Goal: Find specific page/section: Find specific page/section

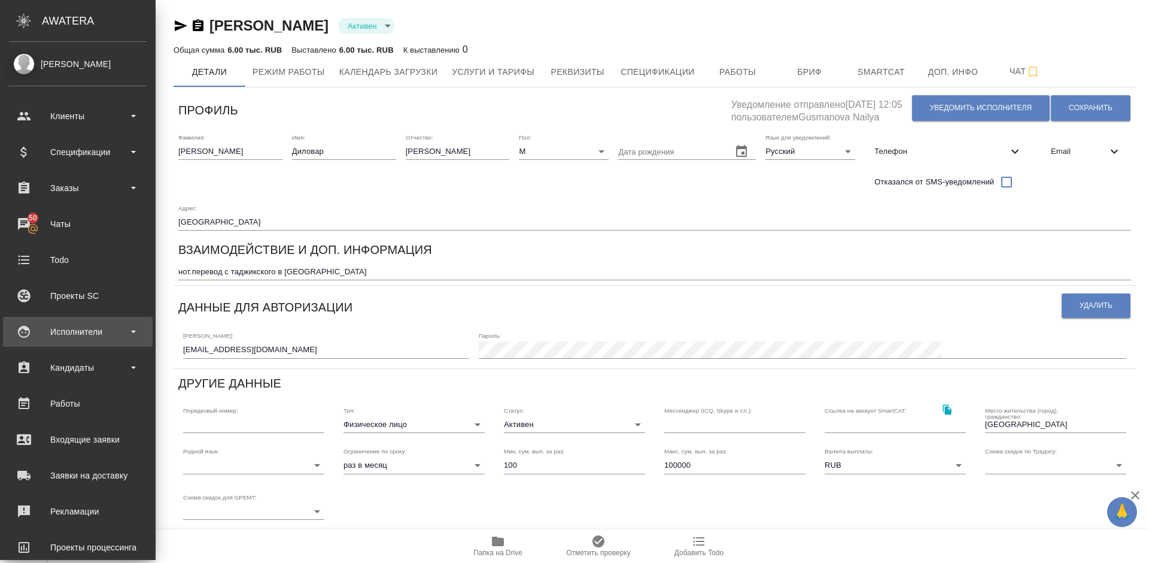
click at [93, 337] on div "Исполнители" at bounding box center [78, 332] width 138 height 18
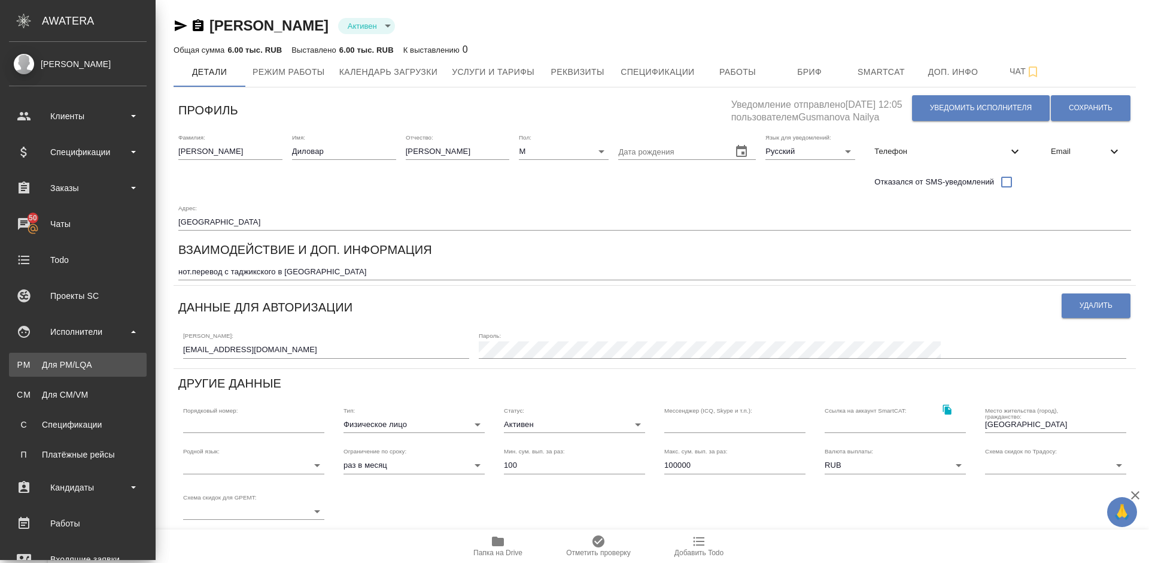
click at [114, 366] on div "Для PM/LQA" at bounding box center [78, 364] width 126 height 12
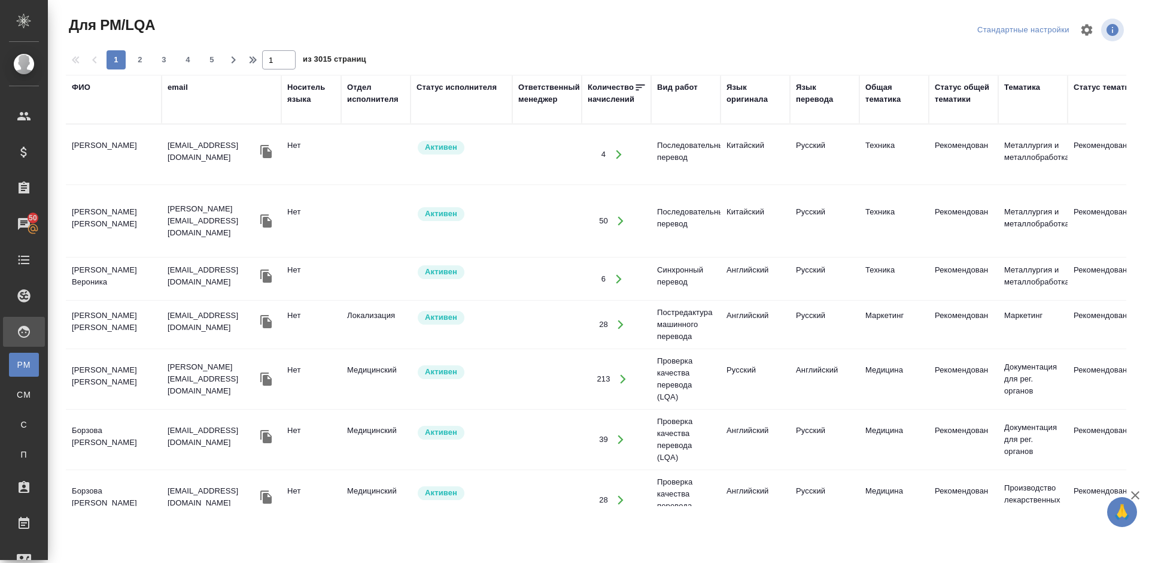
click at [85, 88] on div "ФИО" at bounding box center [81, 87] width 19 height 12
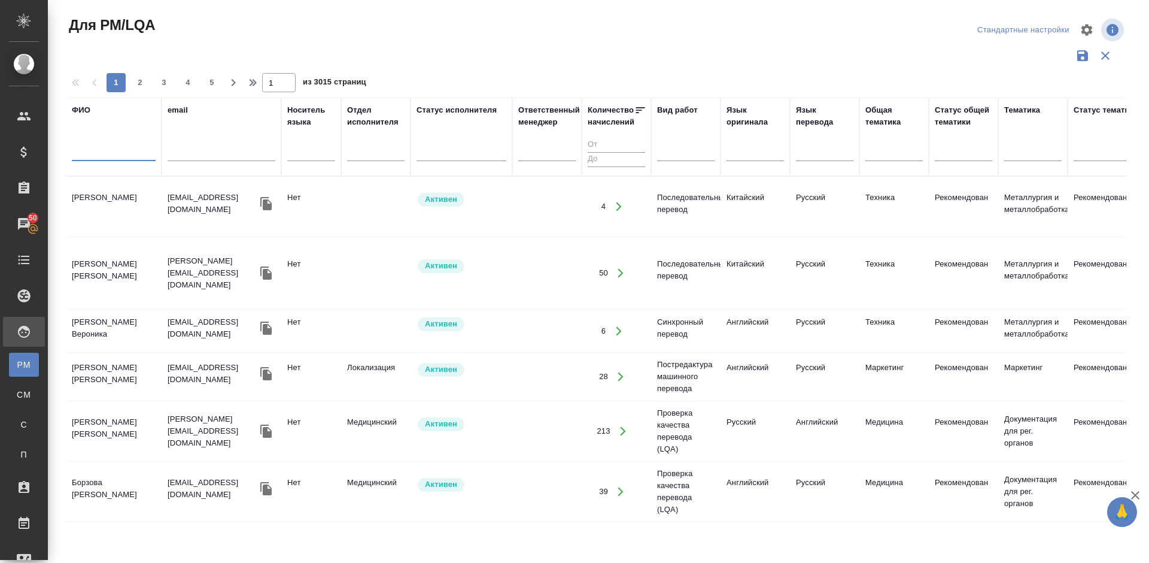
click at [123, 154] on input "text" at bounding box center [114, 153] width 84 height 15
type input "Юдина"
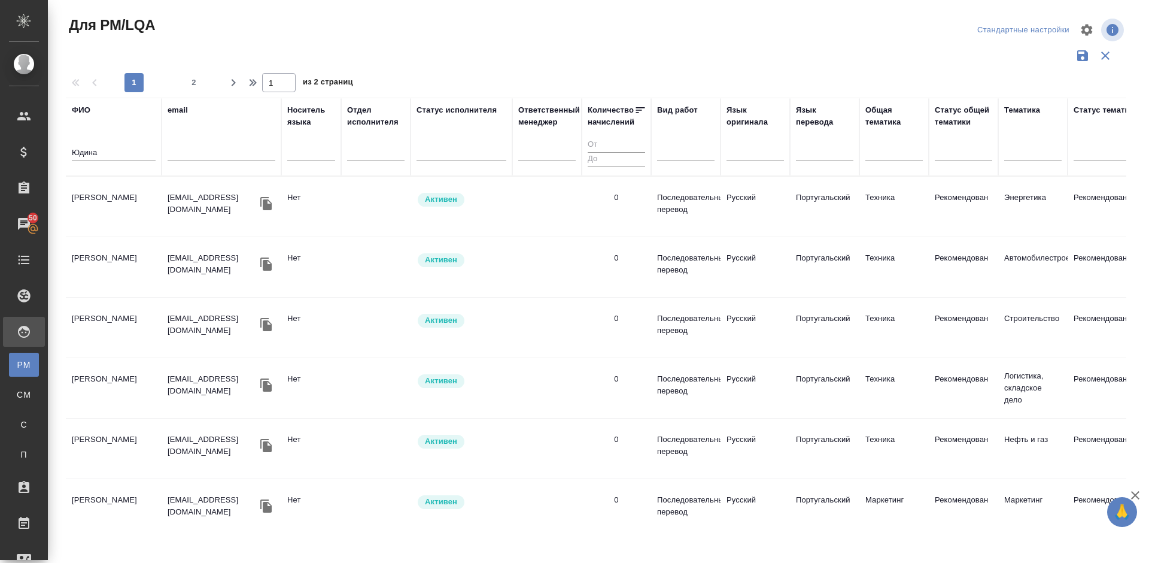
click at [131, 221] on td "Юдина Ольга" at bounding box center [114, 207] width 96 height 42
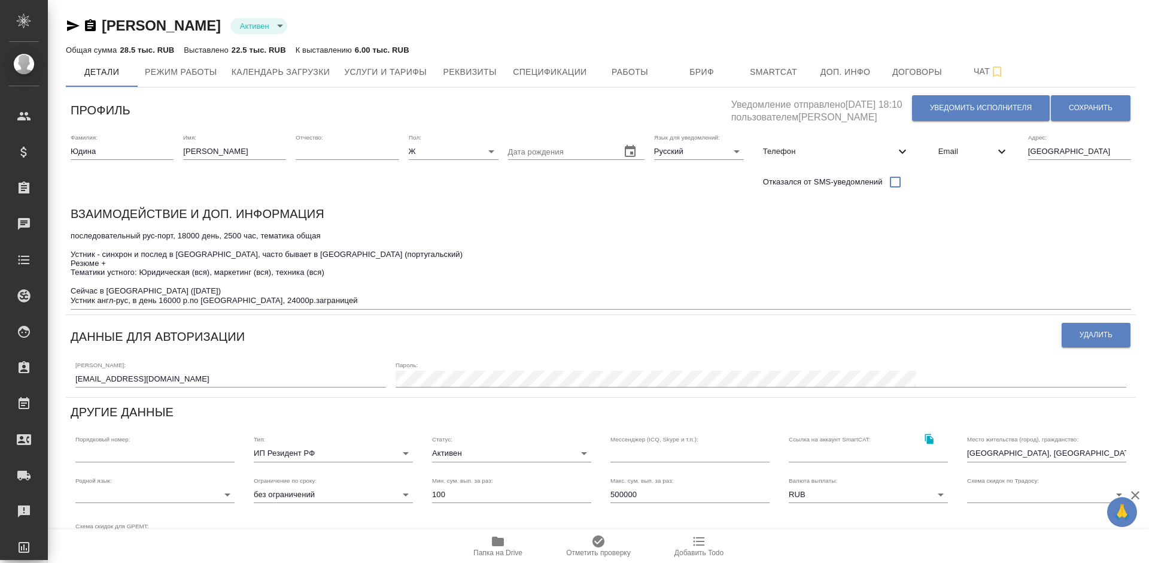
click at [503, 537] on icon "button" at bounding box center [498, 541] width 14 height 14
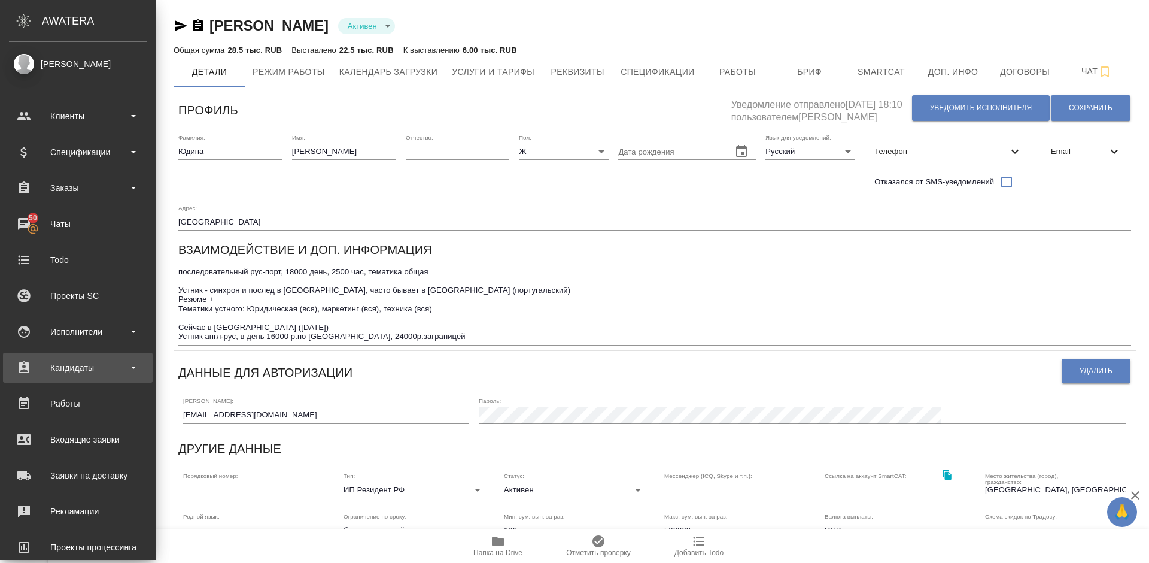
click at [91, 366] on div "Кандидаты" at bounding box center [78, 367] width 138 height 18
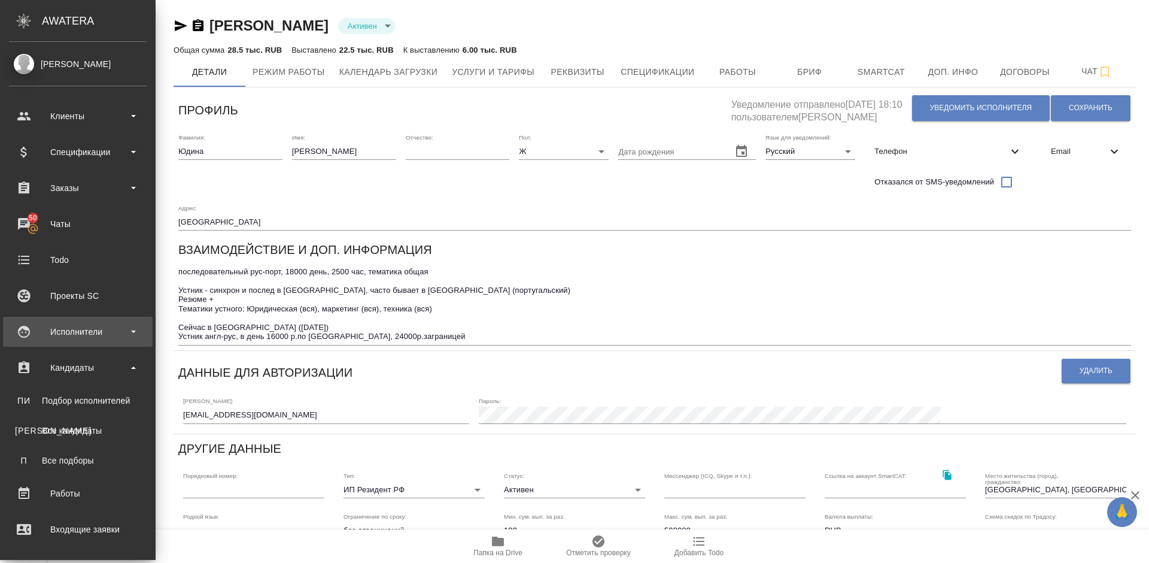
click at [103, 335] on div "Исполнители" at bounding box center [78, 332] width 138 height 18
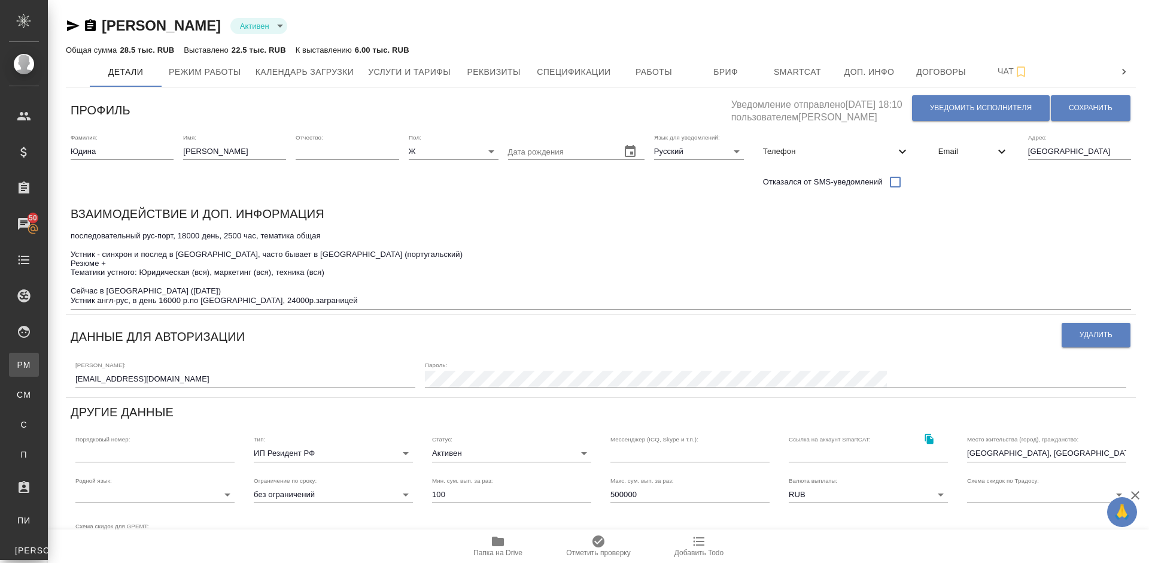
click at [18, 363] on div "Для PM/LQA" at bounding box center [9, 364] width 18 height 12
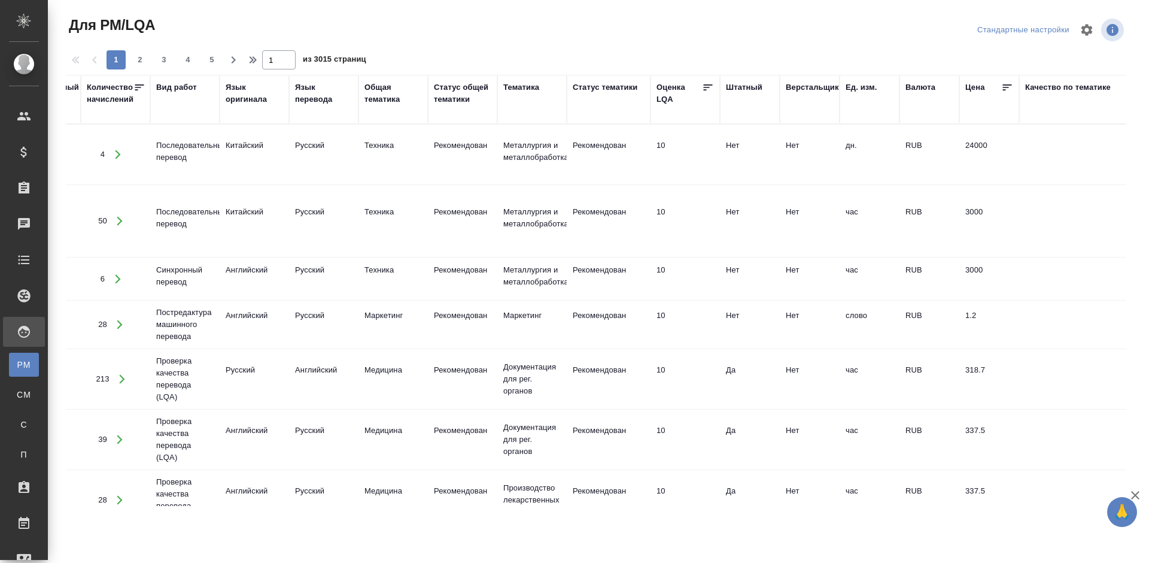
scroll to position [0, 515]
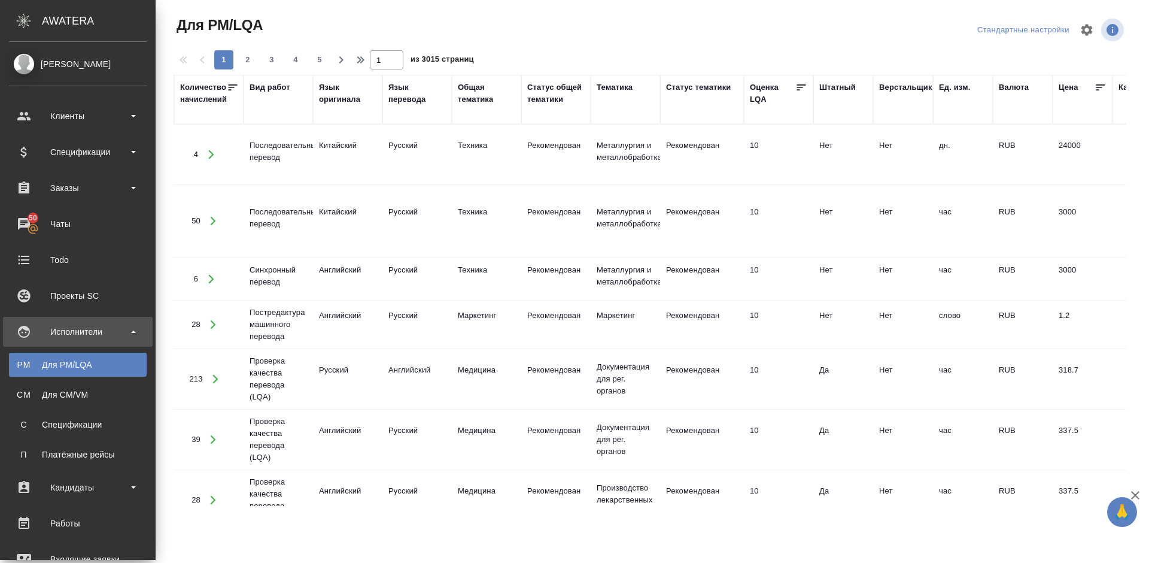
click at [94, 357] on link "PM Для PM/[GEOGRAPHIC_DATA]" at bounding box center [78, 364] width 138 height 24
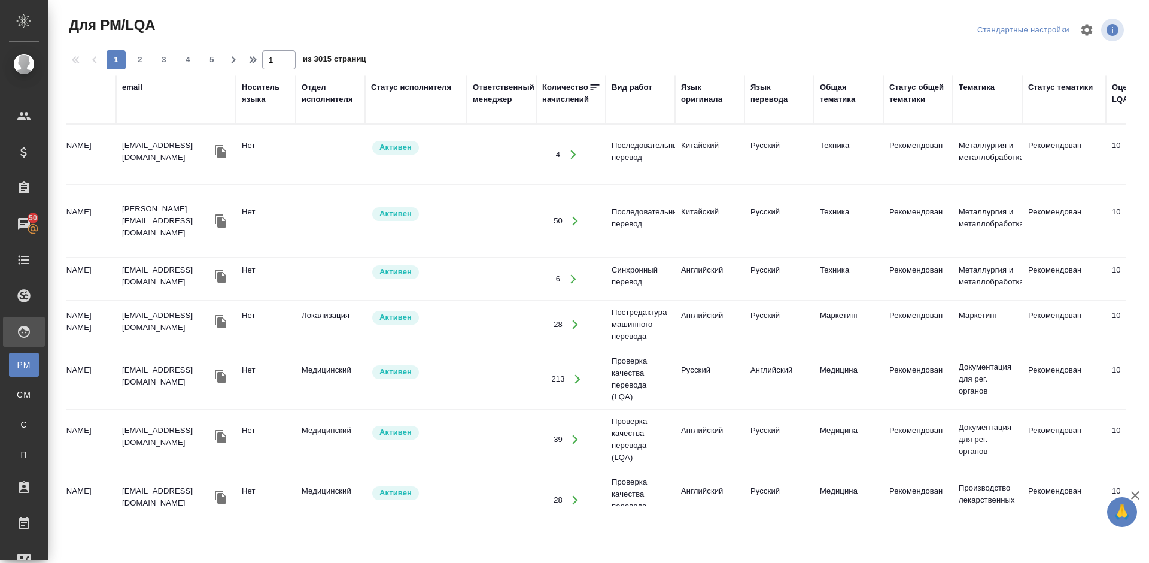
scroll to position [0, 0]
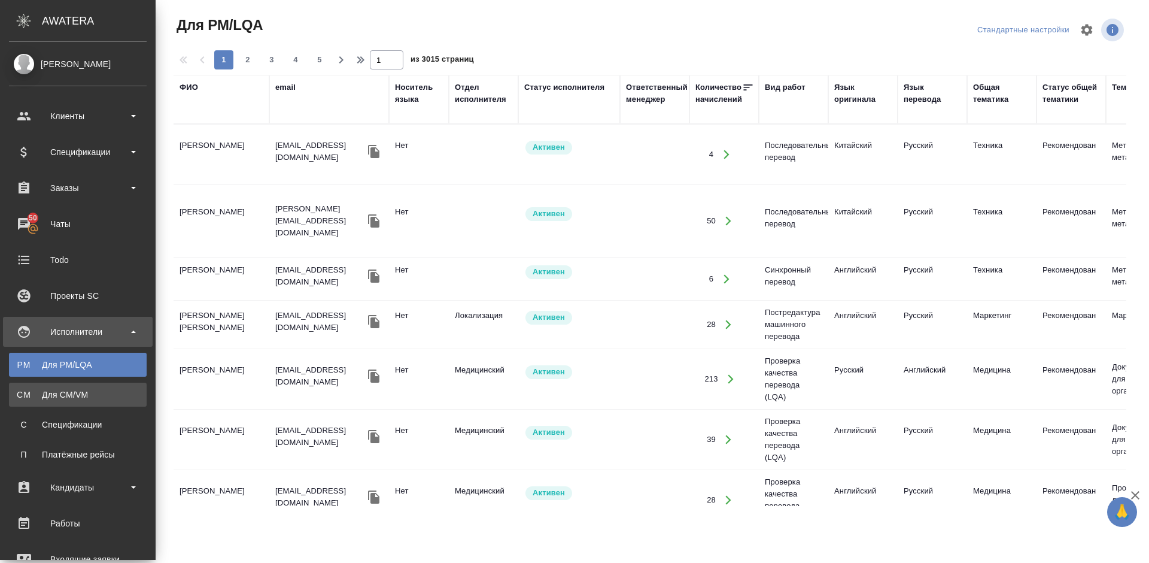
click at [97, 394] on div "Для CM/VM" at bounding box center [78, 394] width 126 height 12
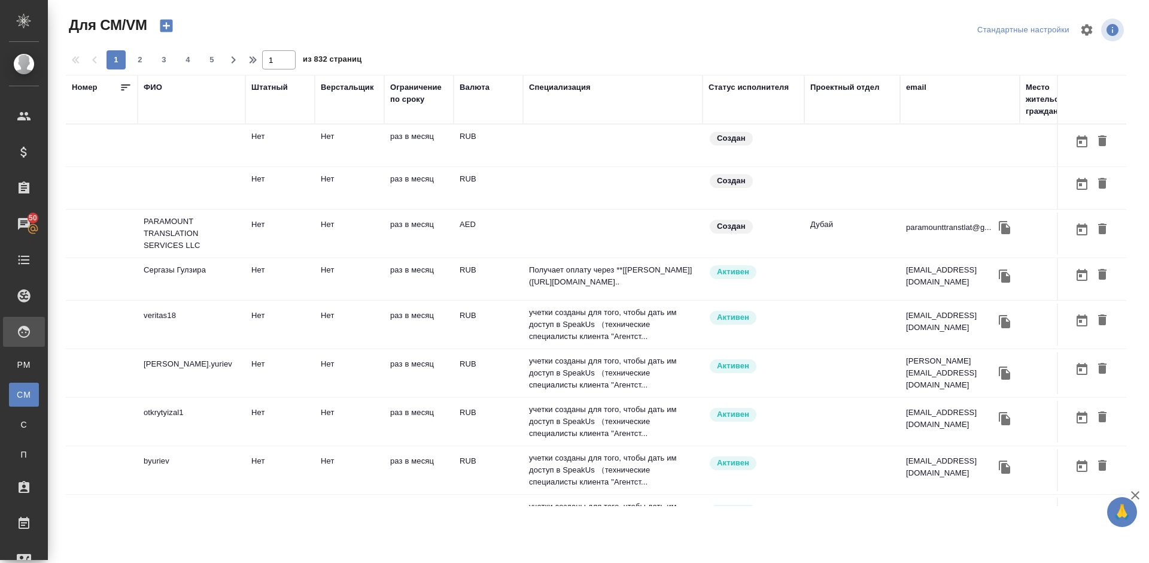
click at [159, 91] on div "ФИО" at bounding box center [153, 87] width 19 height 12
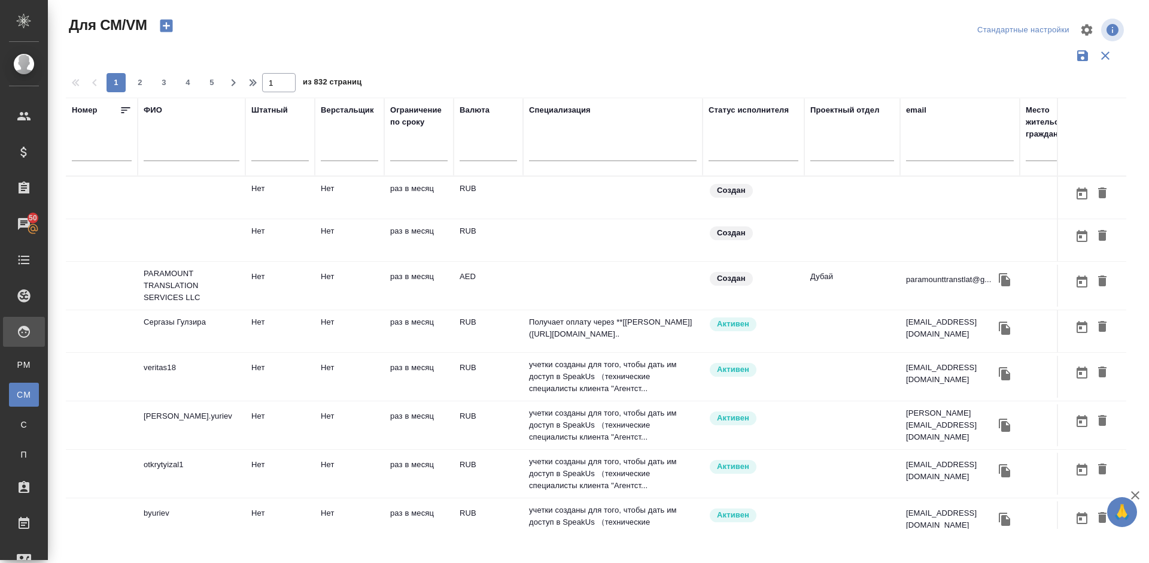
click at [204, 157] on input "text" at bounding box center [192, 153] width 96 height 15
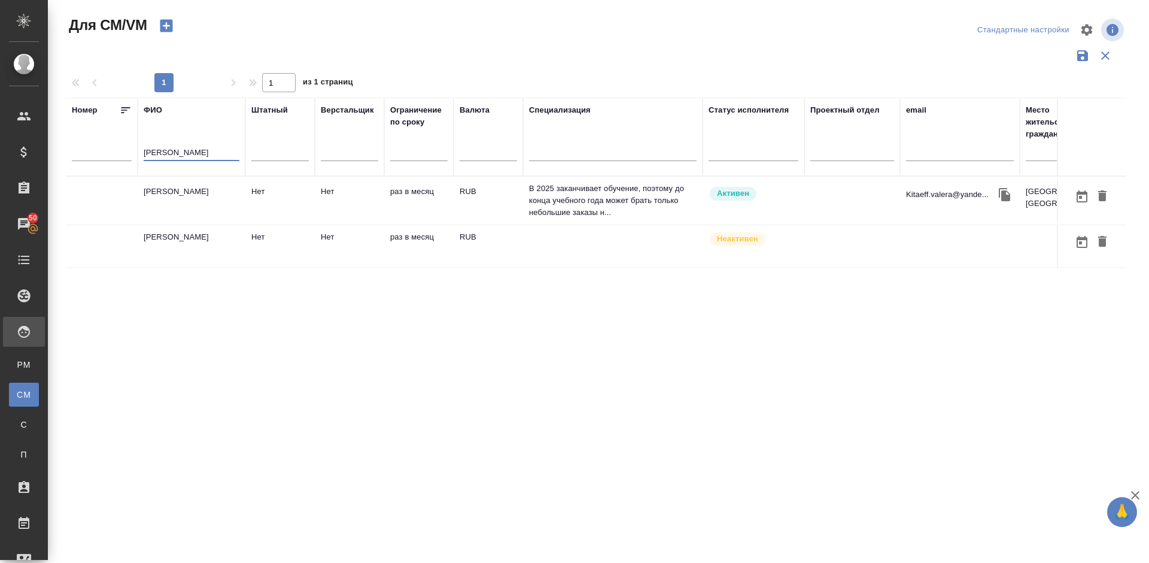
type input "[PERSON_NAME]"
click at [196, 208] on td "[PERSON_NAME]" at bounding box center [192, 201] width 108 height 42
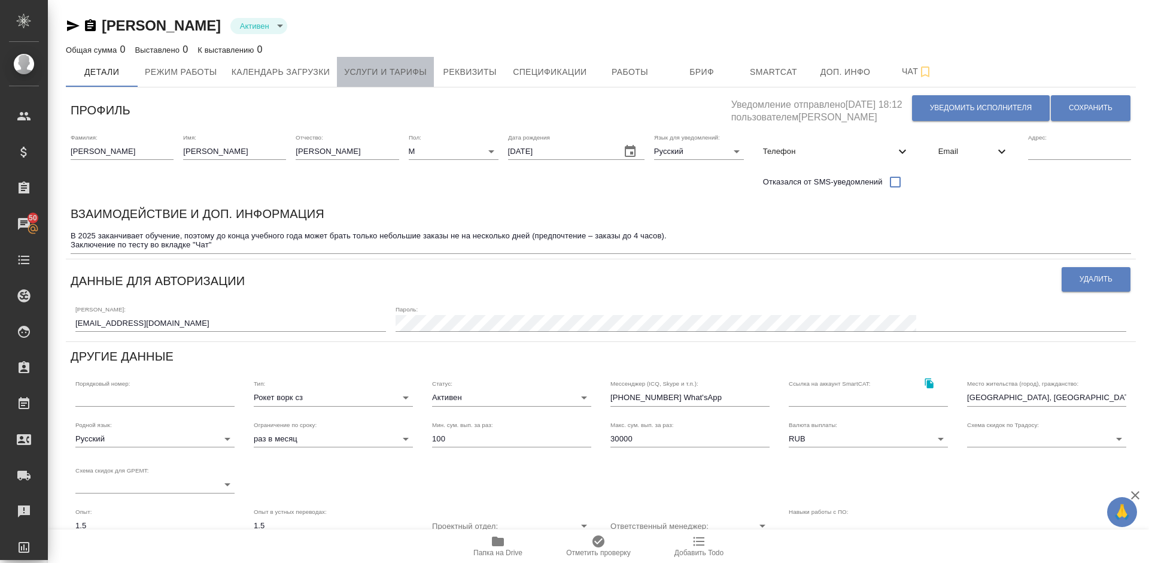
click at [419, 75] on span "Услуги и тарифы" at bounding box center [385, 72] width 83 height 15
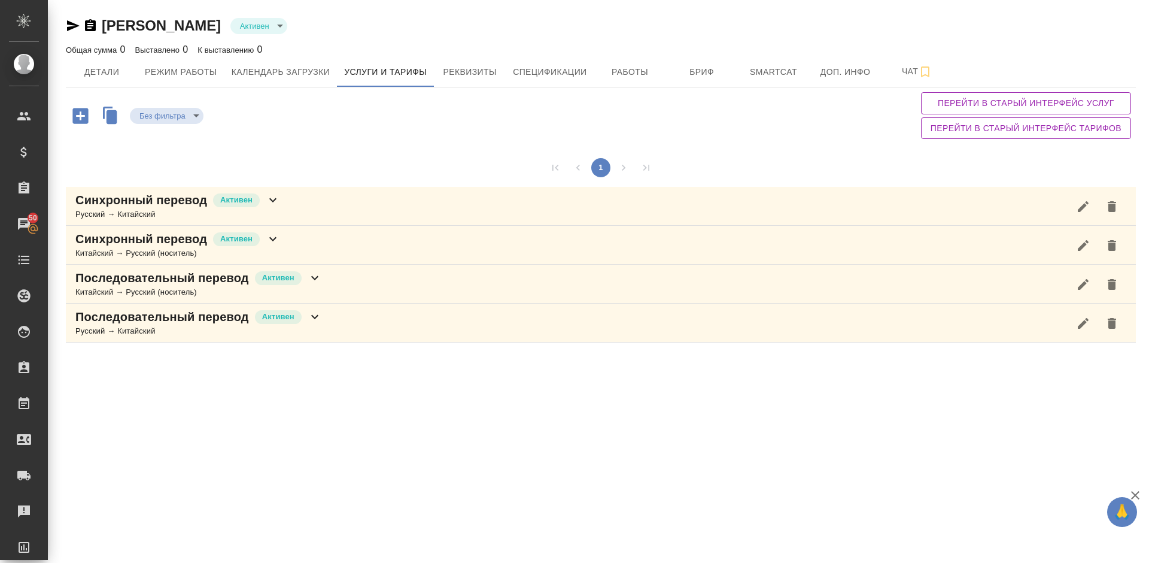
click at [328, 208] on div "Синхронный перевод Активен Русский → Китайский" at bounding box center [601, 206] width 1070 height 39
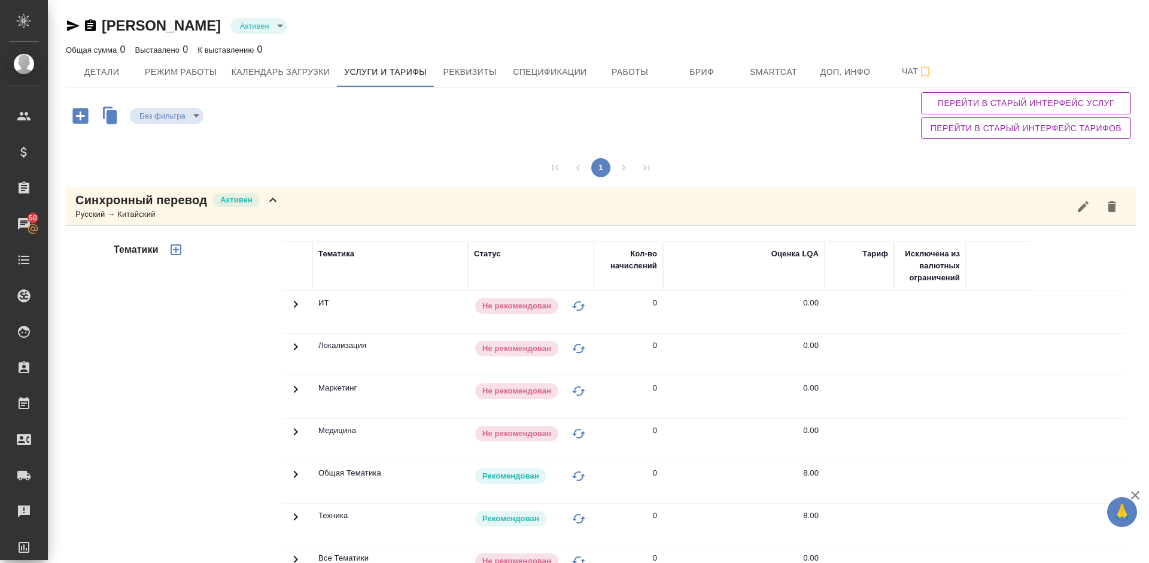
click at [210, 367] on div "Тематики" at bounding box center [196, 433] width 171 height 400
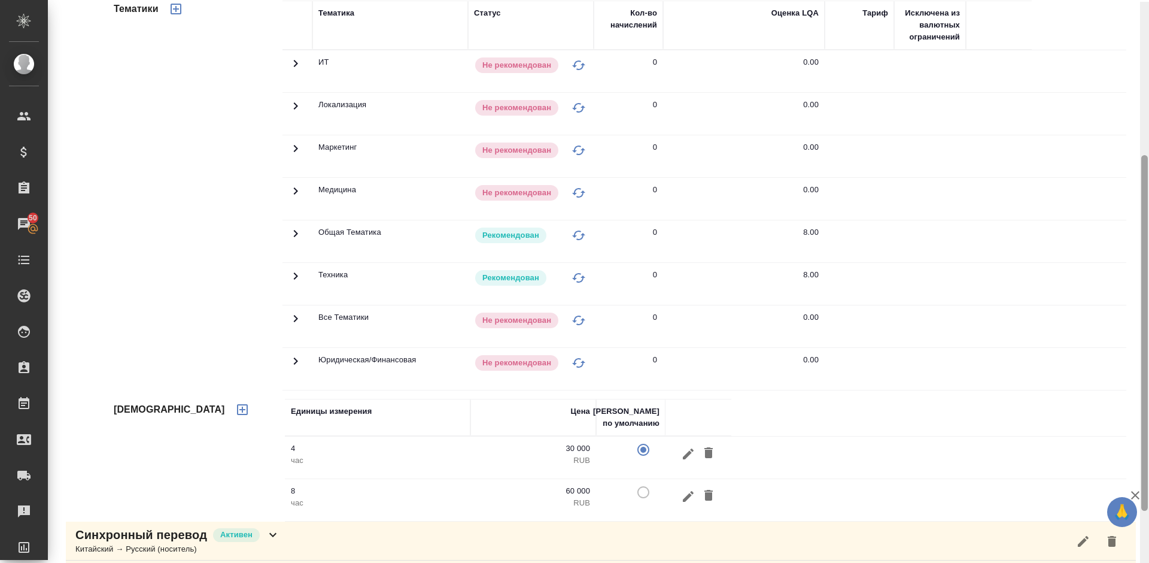
scroll to position [243, 0]
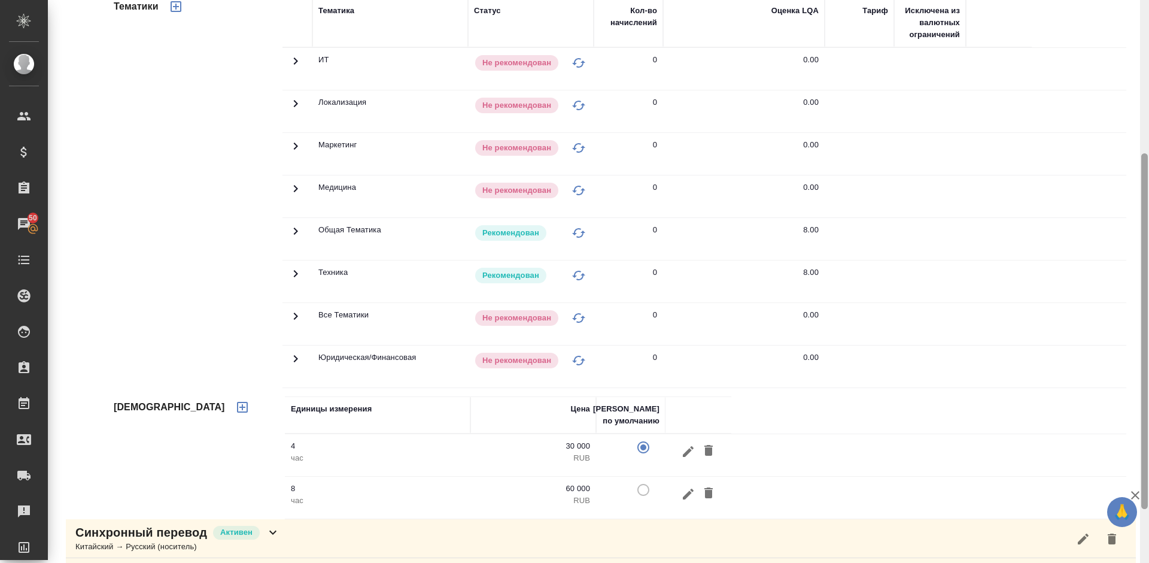
drag, startPoint x: 1147, startPoint y: 78, endPoint x: 1148, endPoint y: 232, distance: 153.8
click at [1148, 232] on div at bounding box center [1144, 281] width 9 height 563
